Goal: Find specific page/section

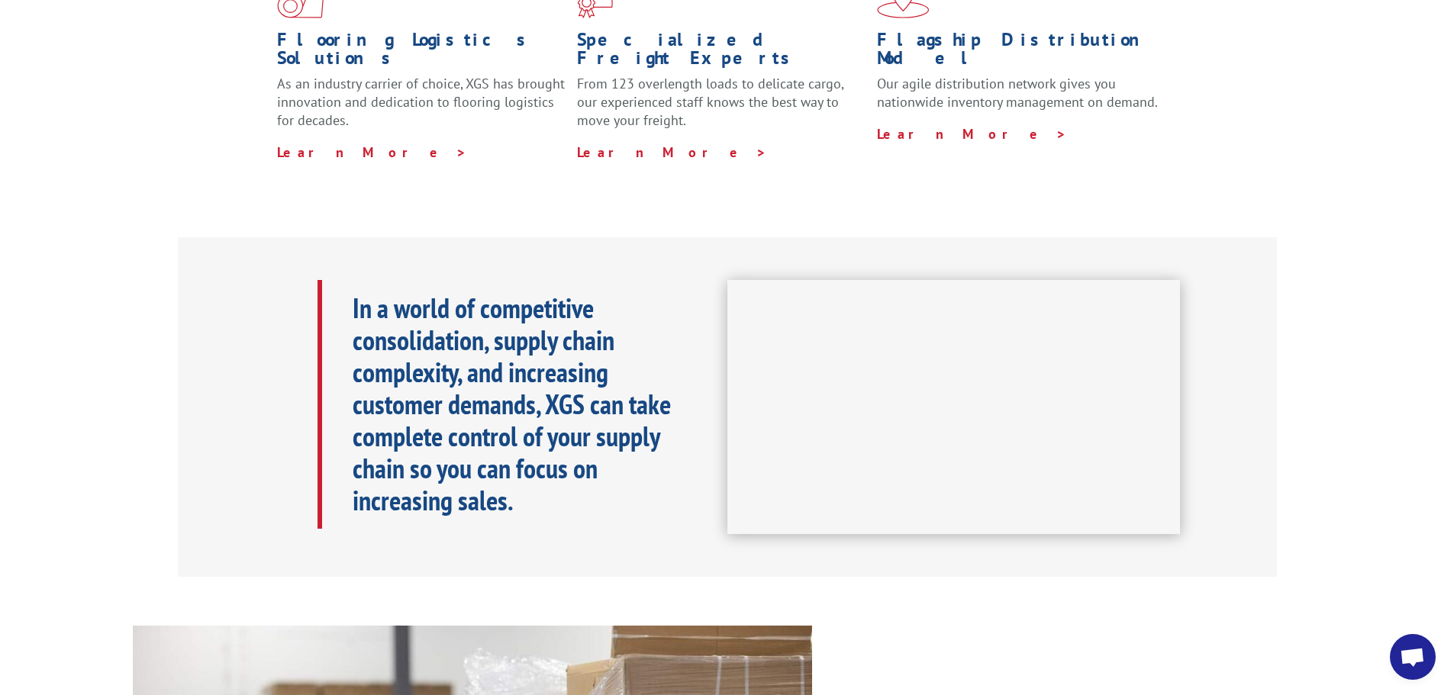
scroll to position [534, 0]
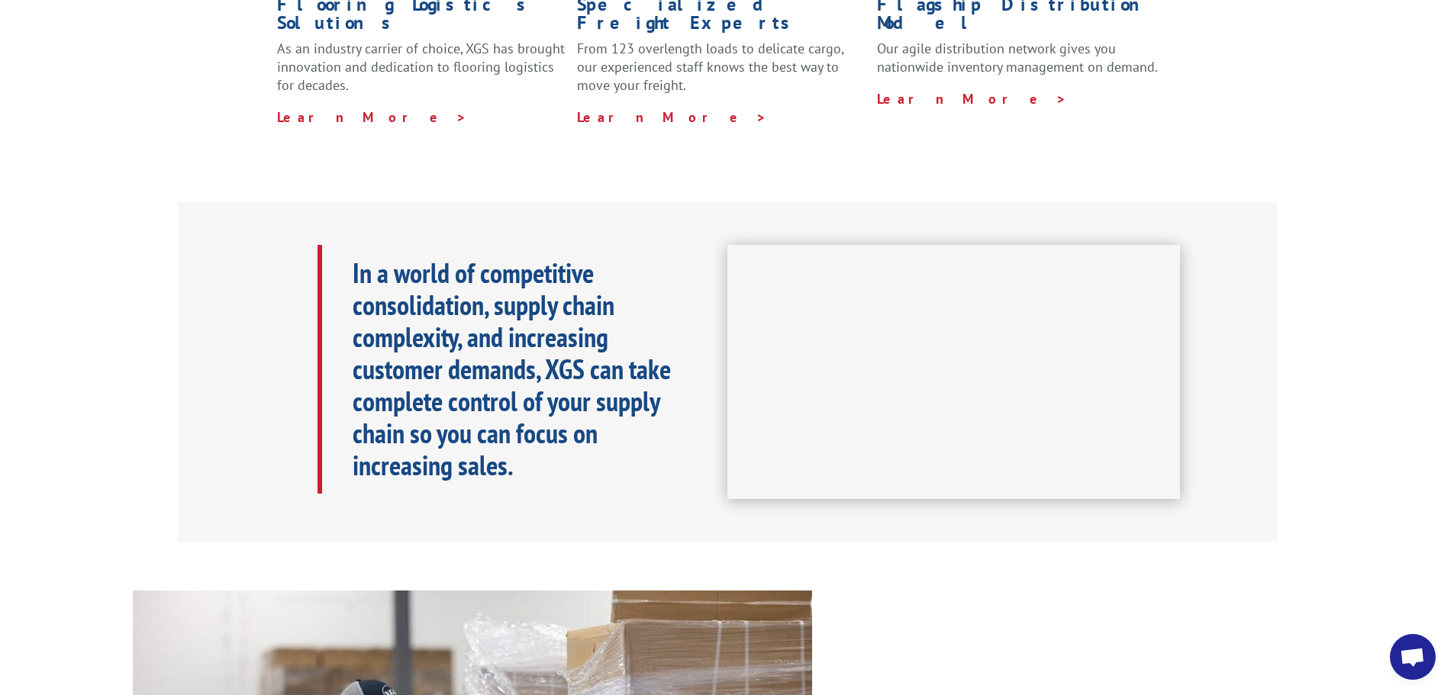
click at [642, 431] on p "In a world of competitive consolidation, supply chain complexity, and increasin…" at bounding box center [525, 369] width 344 height 224
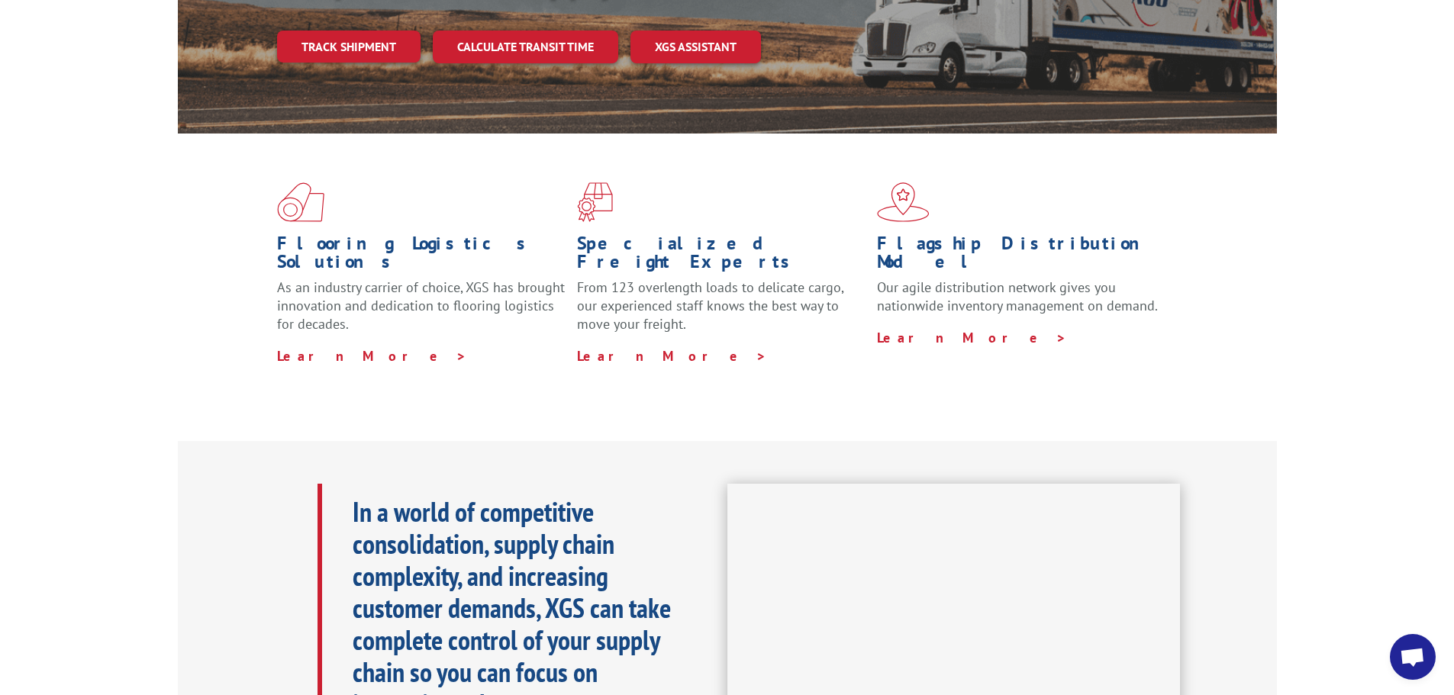
scroll to position [418, 0]
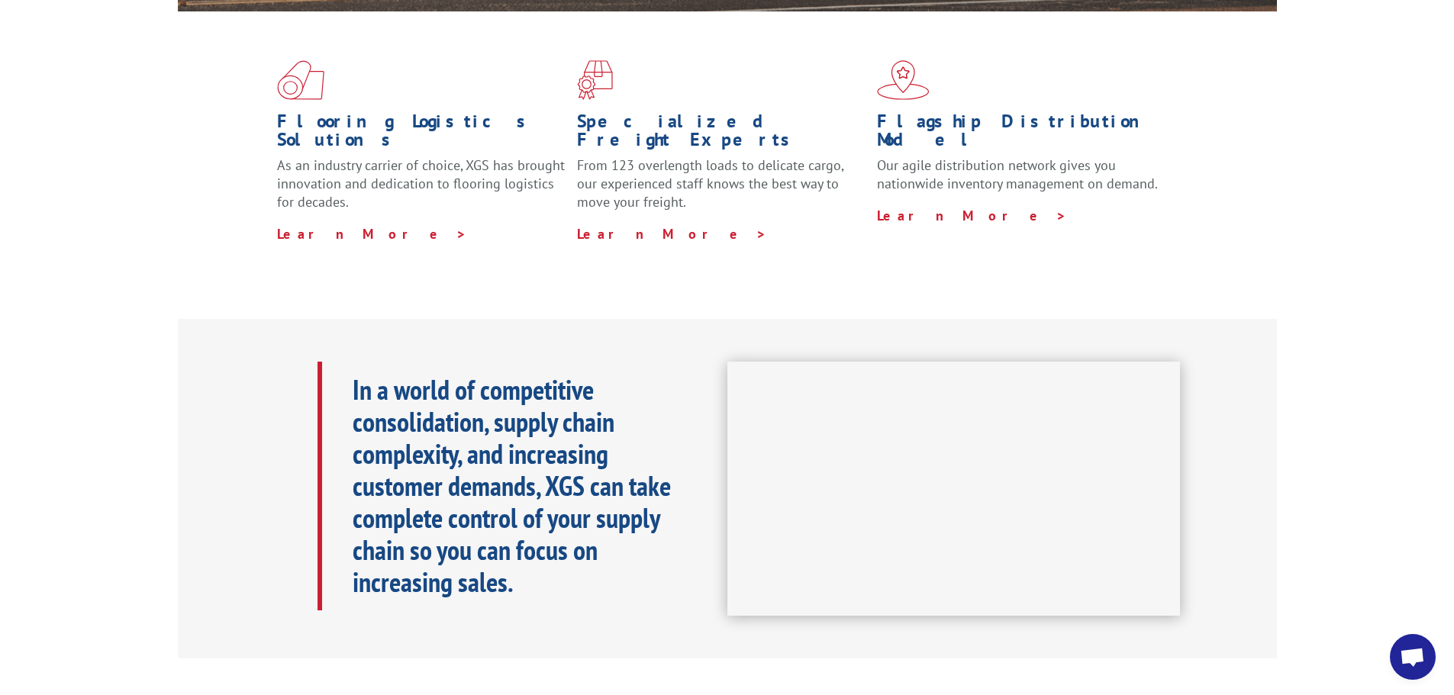
click at [423, 372] on b "In a world of competitive consolidation, supply chain complexity, and increasin…" at bounding box center [512, 486] width 318 height 228
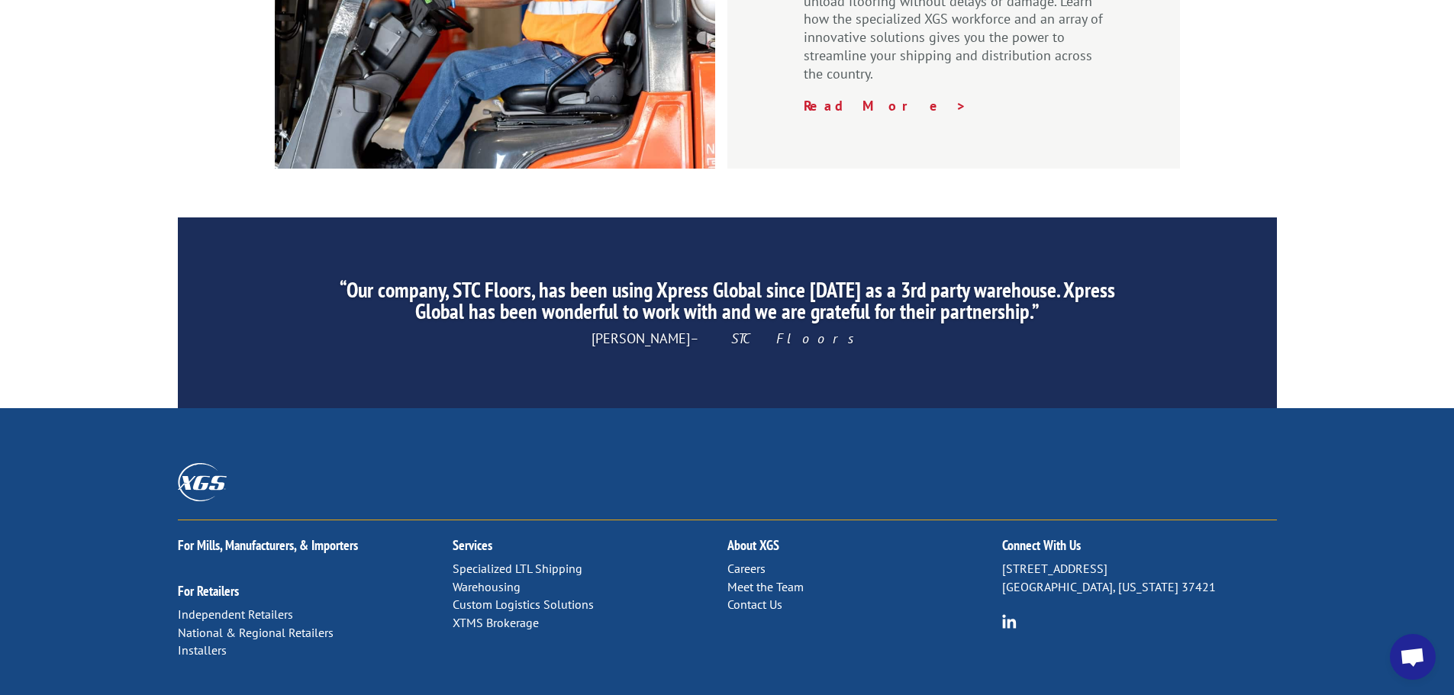
scroll to position [2326, 0]
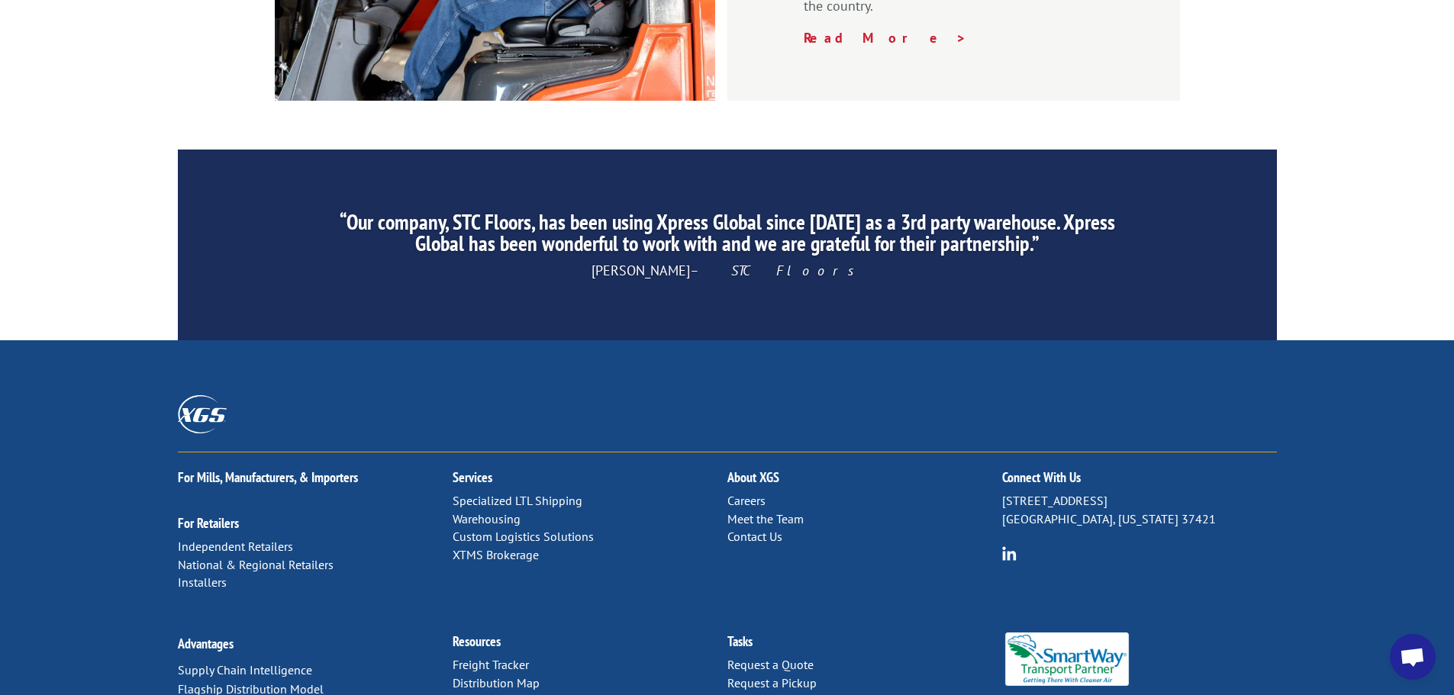
click at [502, 694] on link "Forms & Documents" at bounding box center [506, 701] width 107 height 15
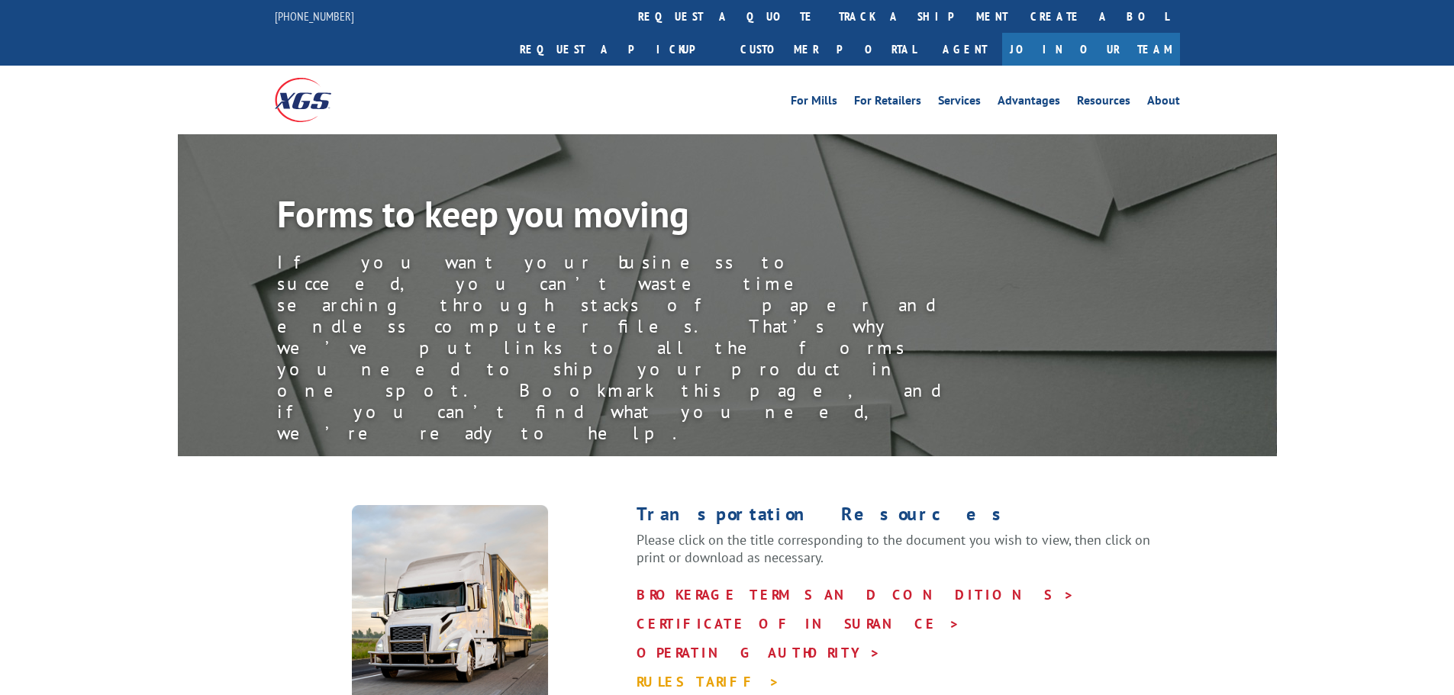
click at [669, 673] on link "RULES TARIFF >" at bounding box center [709, 682] width 144 height 18
